Goal: Task Accomplishment & Management: Manage account settings

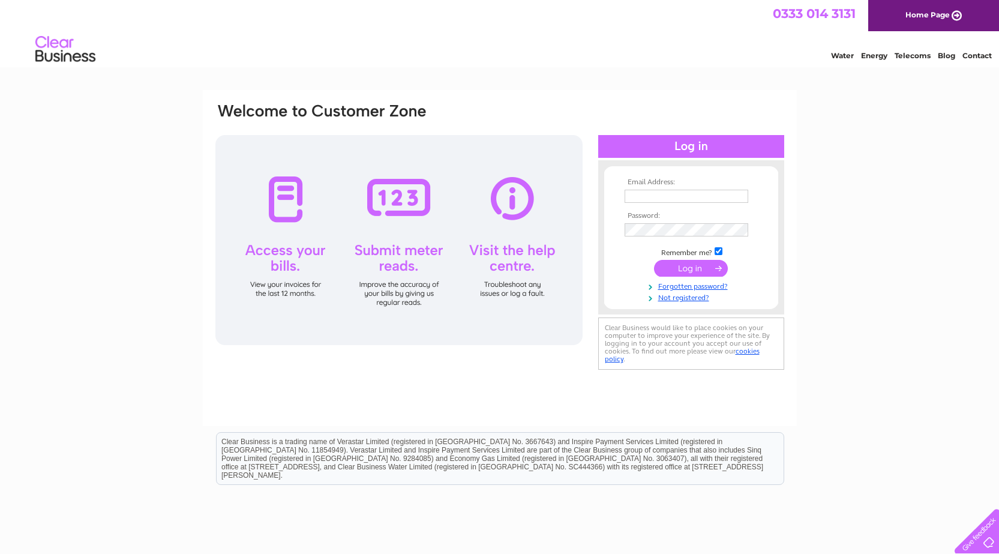
click at [650, 193] on input "text" at bounding box center [686, 196] width 124 height 13
type input "c"
type input "mail@clancydesignservices.com"
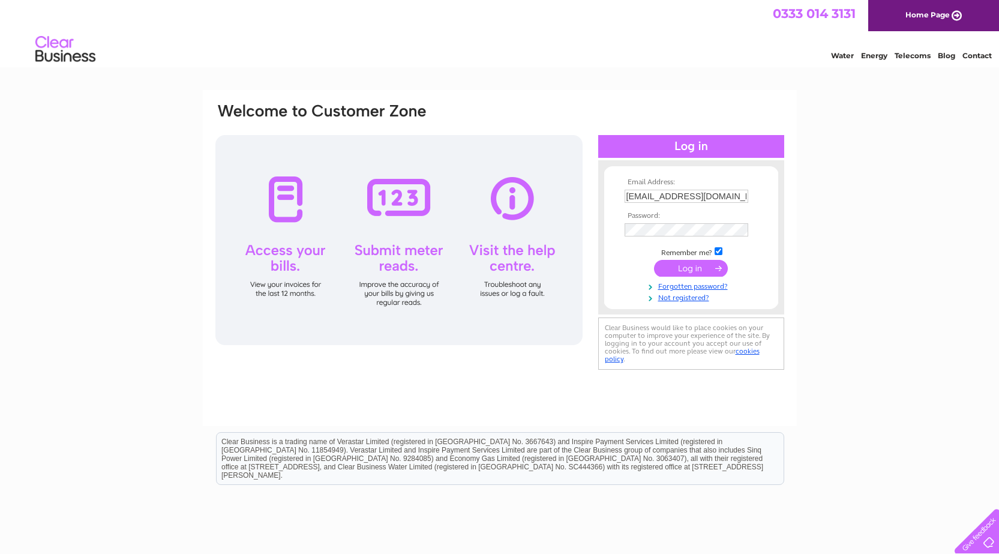
click at [689, 270] on input "submit" at bounding box center [691, 268] width 74 height 17
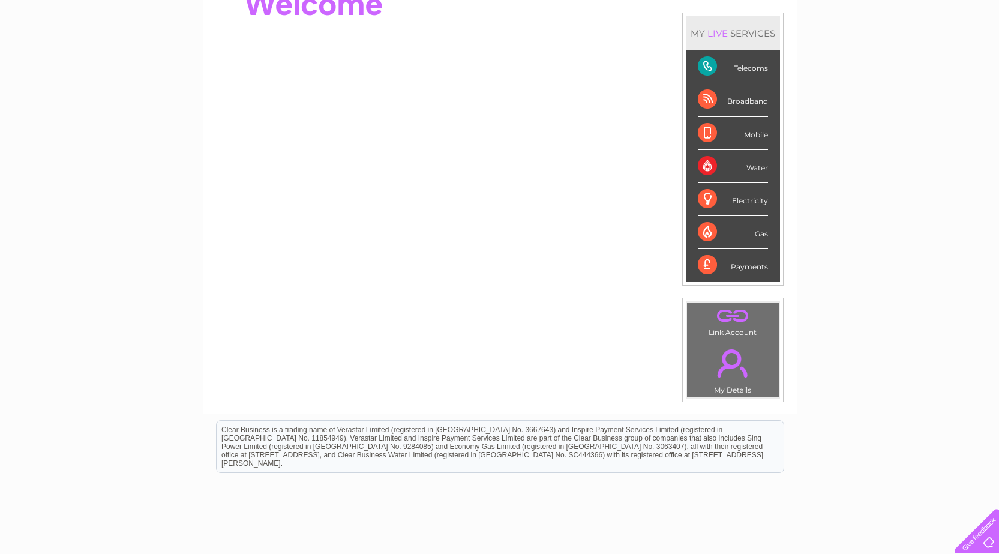
scroll to position [40, 0]
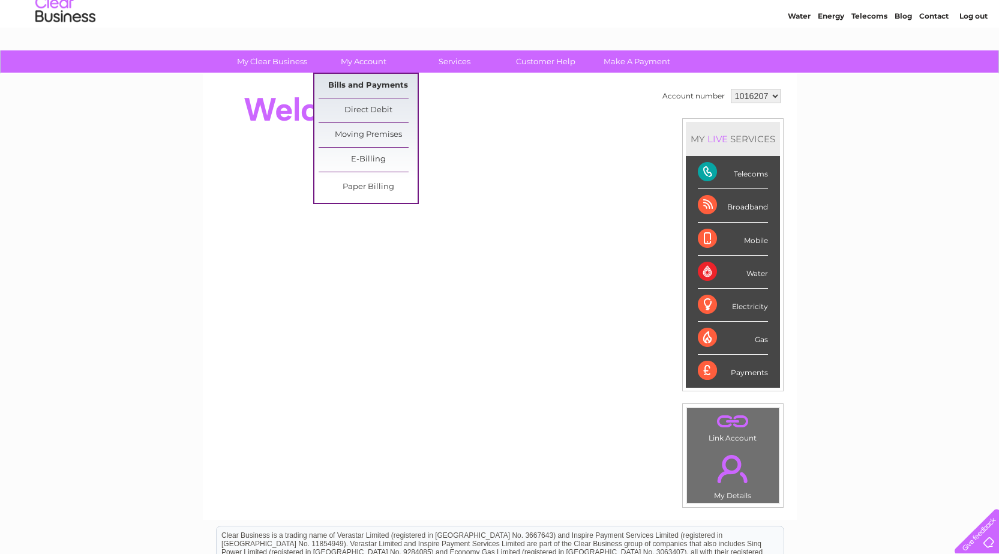
click at [352, 83] on link "Bills and Payments" at bounding box center [367, 86] width 99 height 24
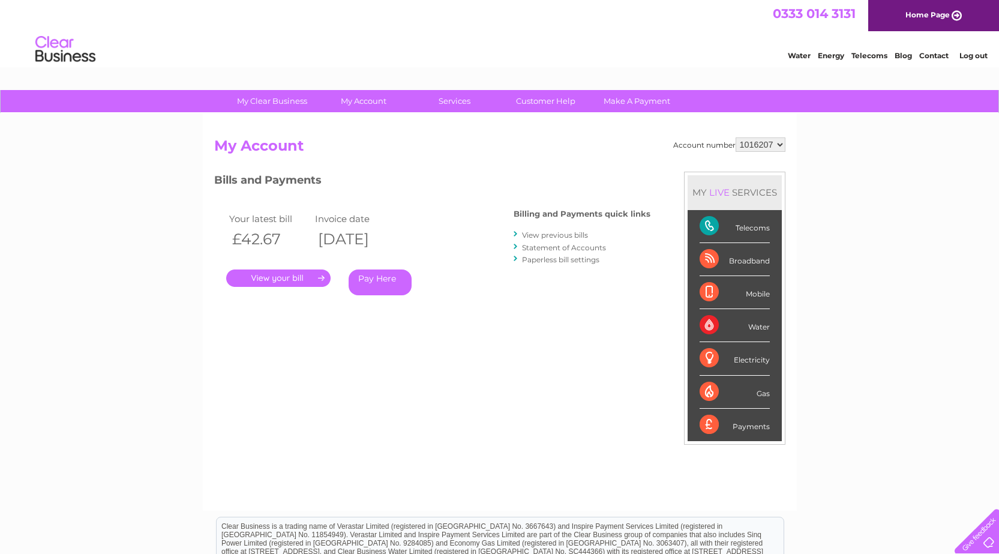
click at [279, 278] on link "." at bounding box center [278, 277] width 104 height 17
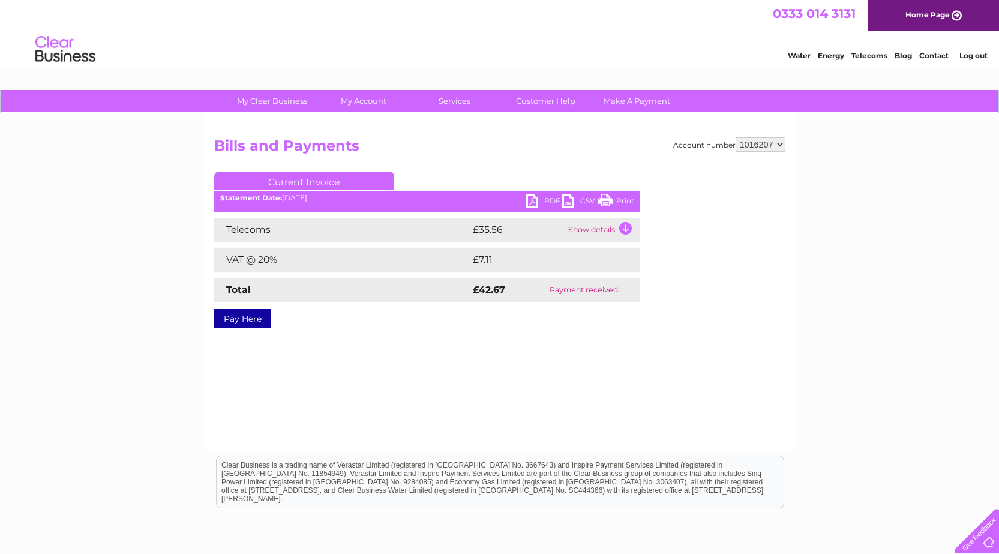
click at [546, 199] on link "PDF" at bounding box center [544, 202] width 36 height 17
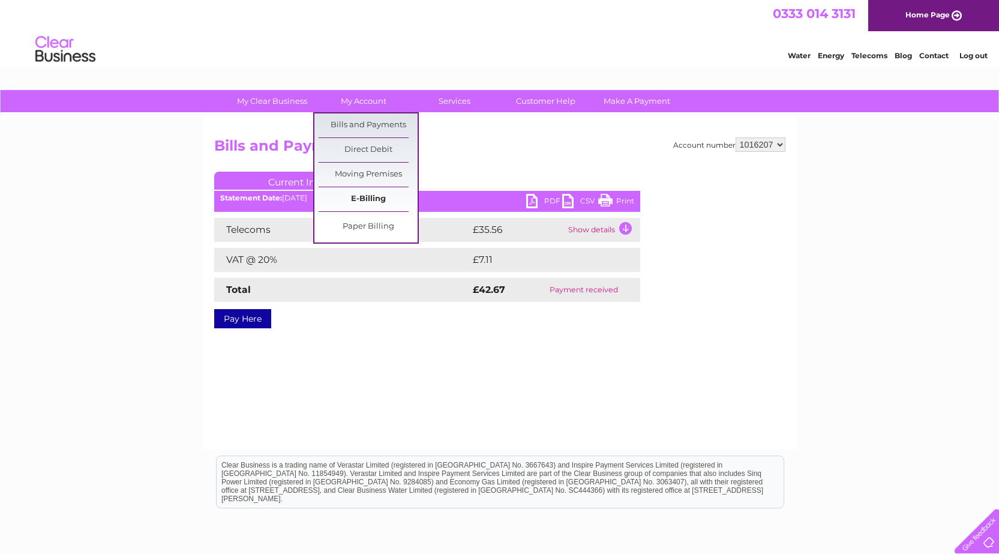
click at [360, 199] on link "E-Billing" at bounding box center [367, 199] width 99 height 24
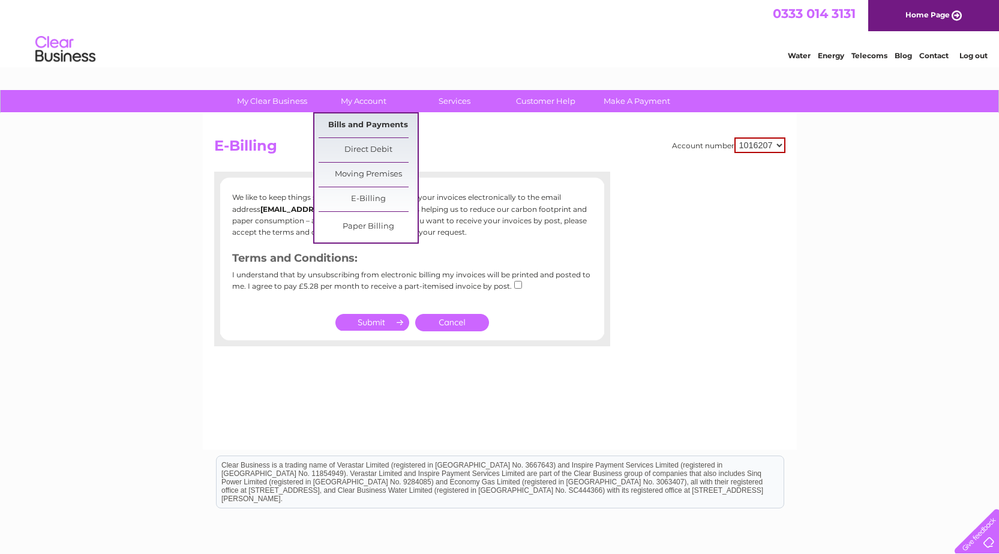
click at [358, 125] on link "Bills and Payments" at bounding box center [367, 125] width 99 height 24
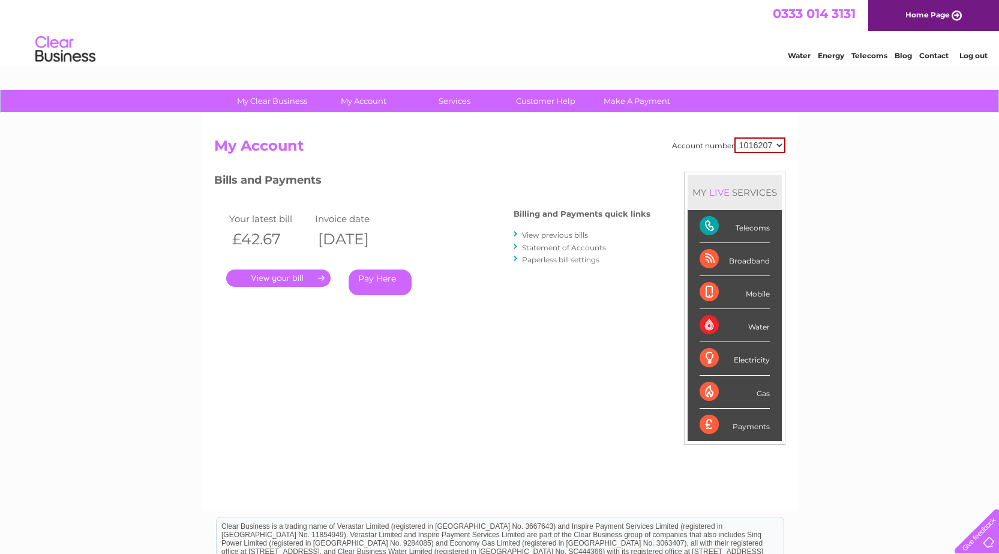
click at [552, 235] on link "View previous bills" at bounding box center [555, 234] width 66 height 9
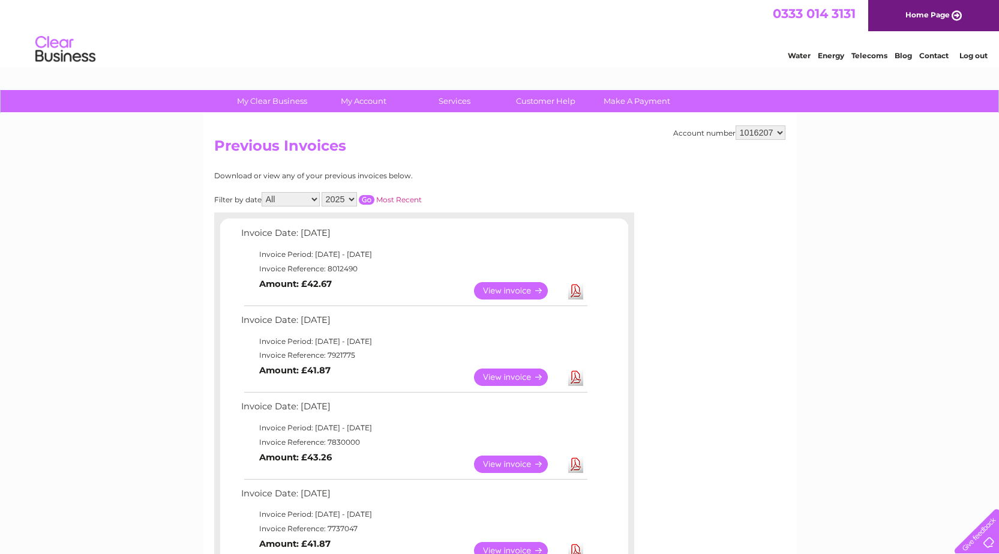
click at [528, 378] on link "View" at bounding box center [518, 376] width 88 height 17
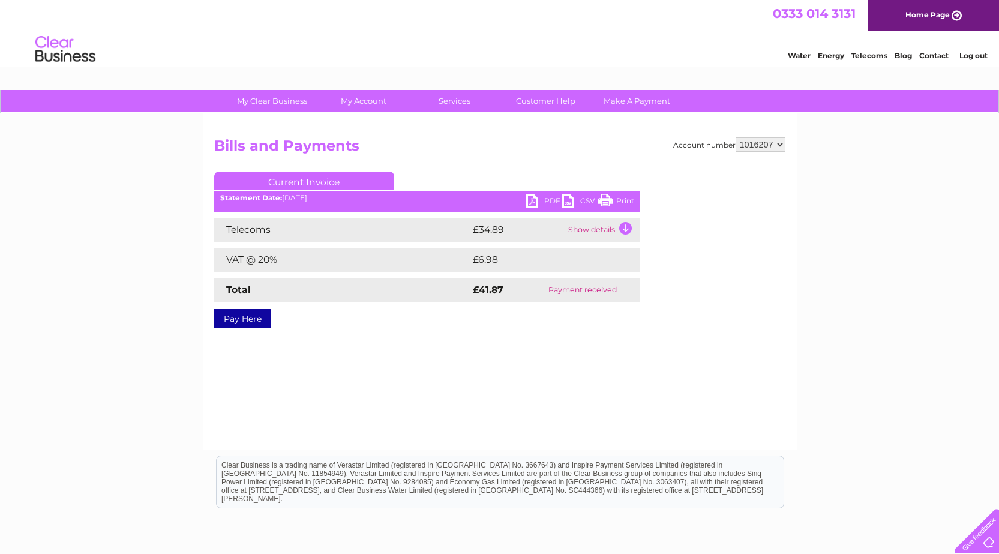
click at [551, 200] on link "PDF" at bounding box center [544, 202] width 36 height 17
click at [975, 54] on link "Log out" at bounding box center [973, 55] width 28 height 9
